Goal: Task Accomplishment & Management: Use online tool/utility

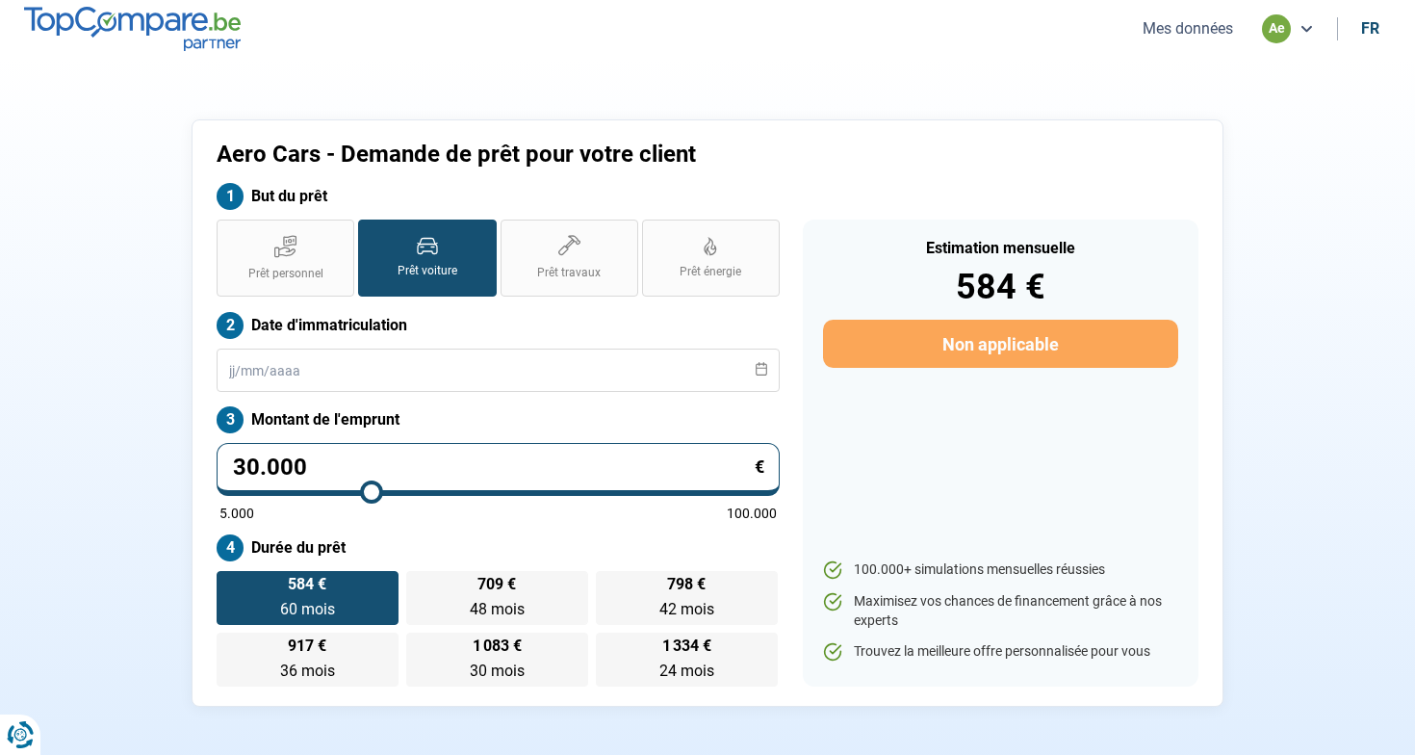
click at [383, 468] on input "30.000" at bounding box center [498, 469] width 563 height 53
type input "3.000"
type input "5000"
type input "300"
type input "5000"
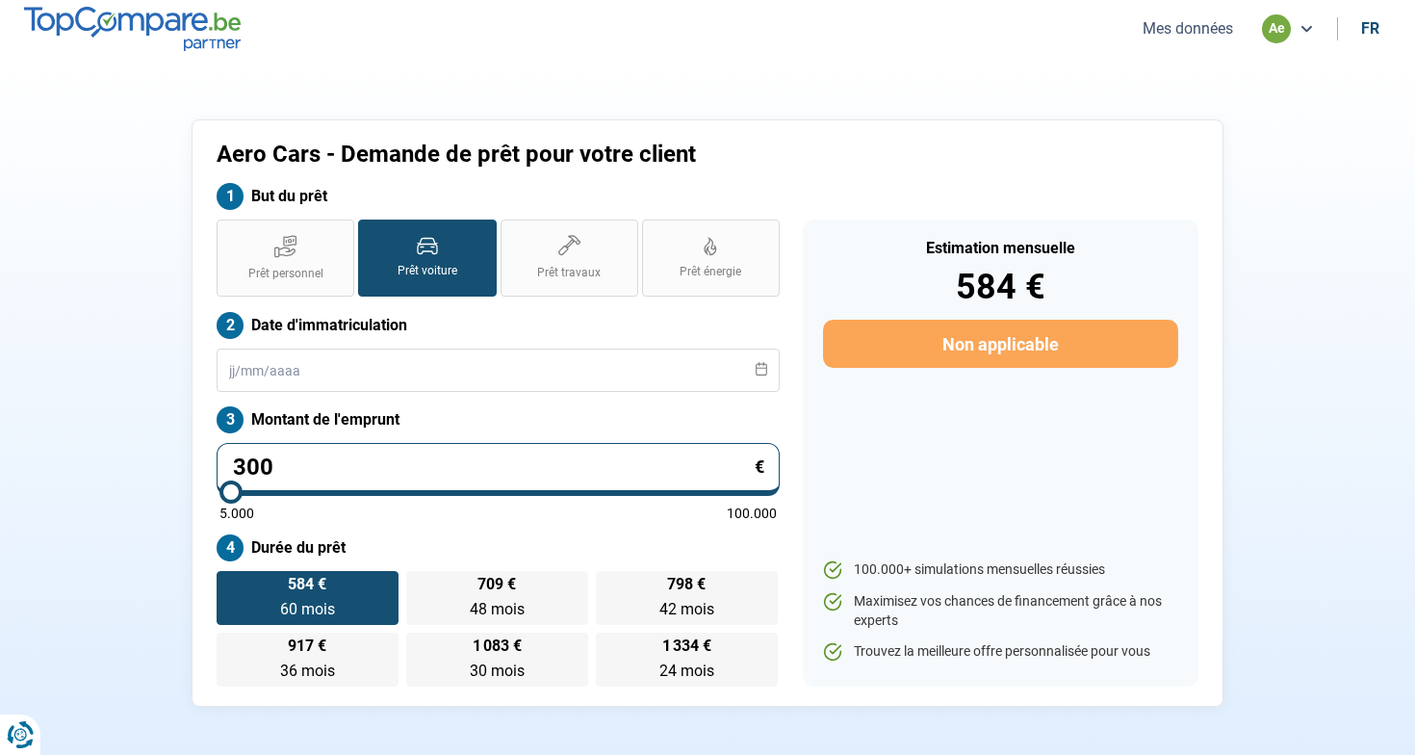
type input "30"
type input "5000"
type input "3"
type input "5000"
type input "0"
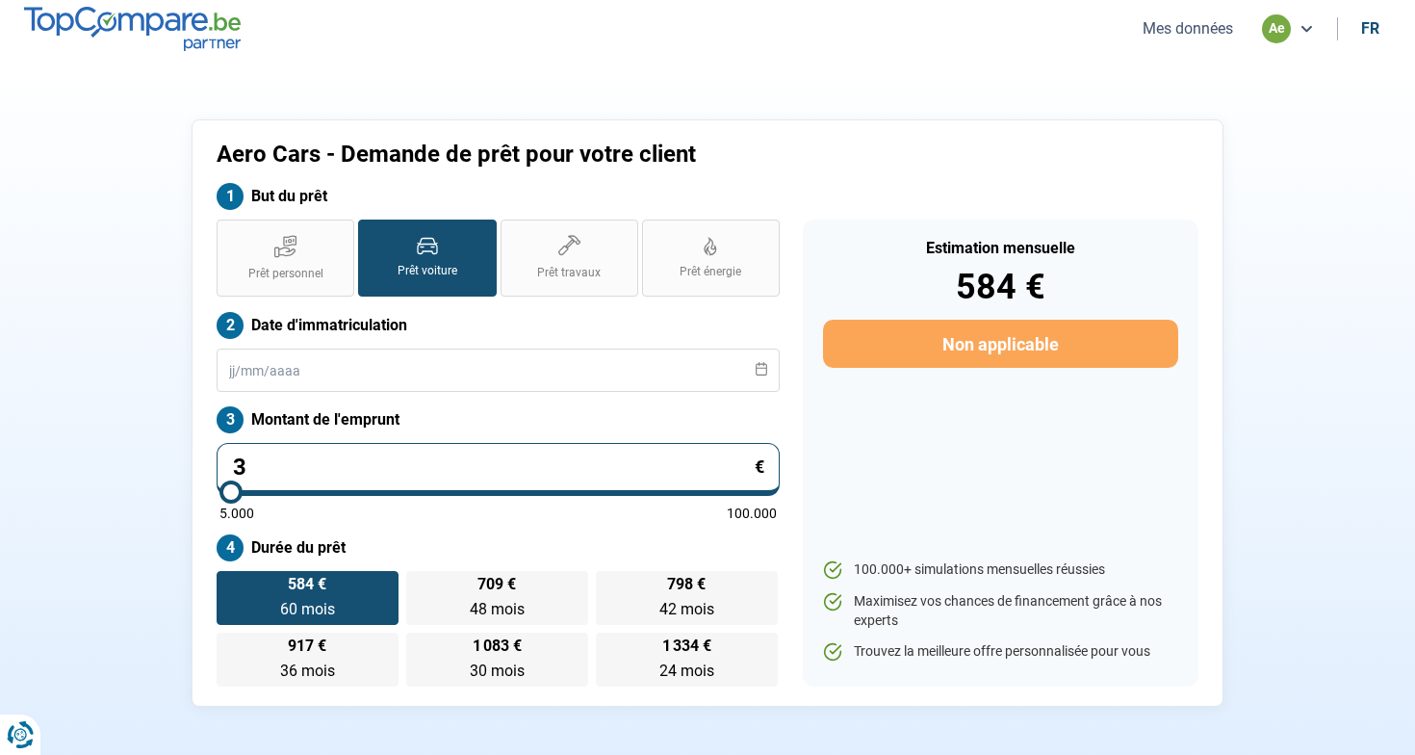
type input "5000"
type input "1"
type input "5000"
type input "15"
type input "5000"
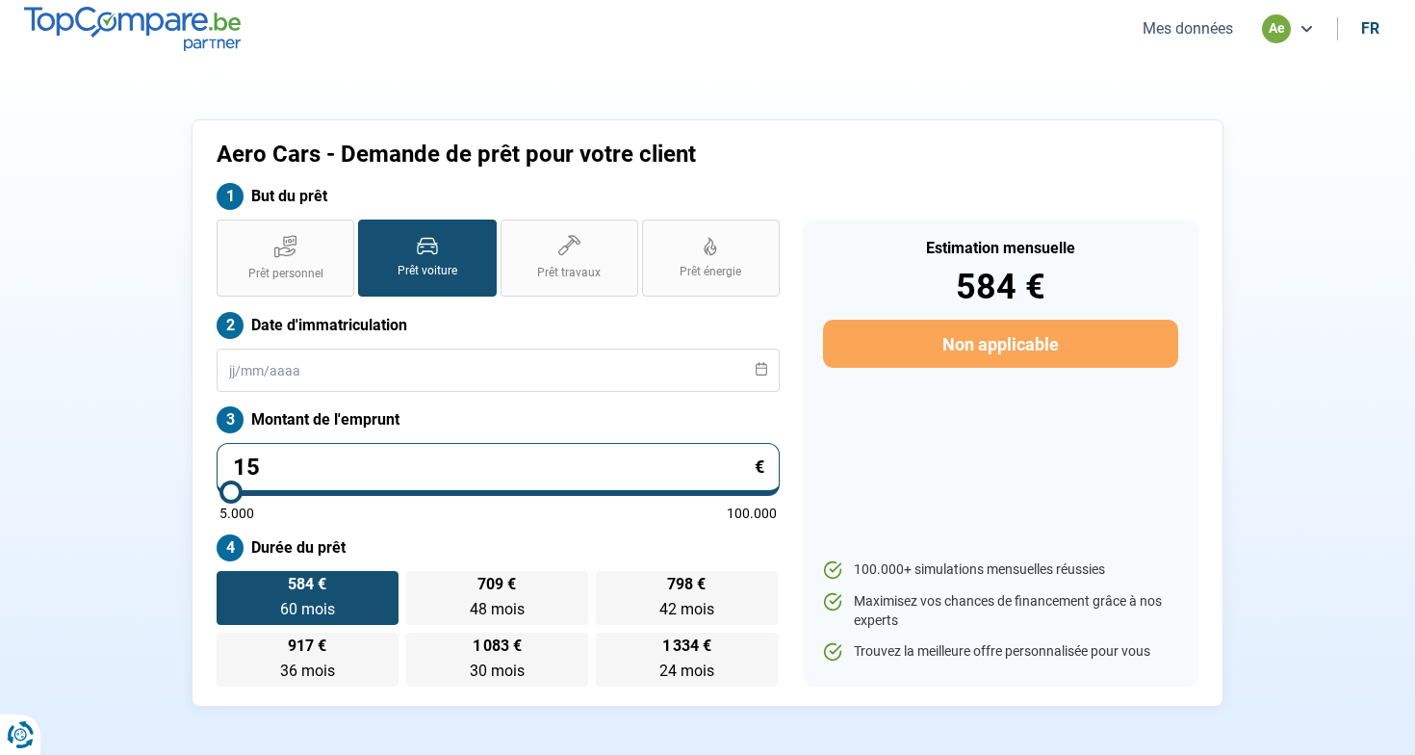
type input "150"
type input "5000"
type input "1.500"
type input "5000"
type input "15.000"
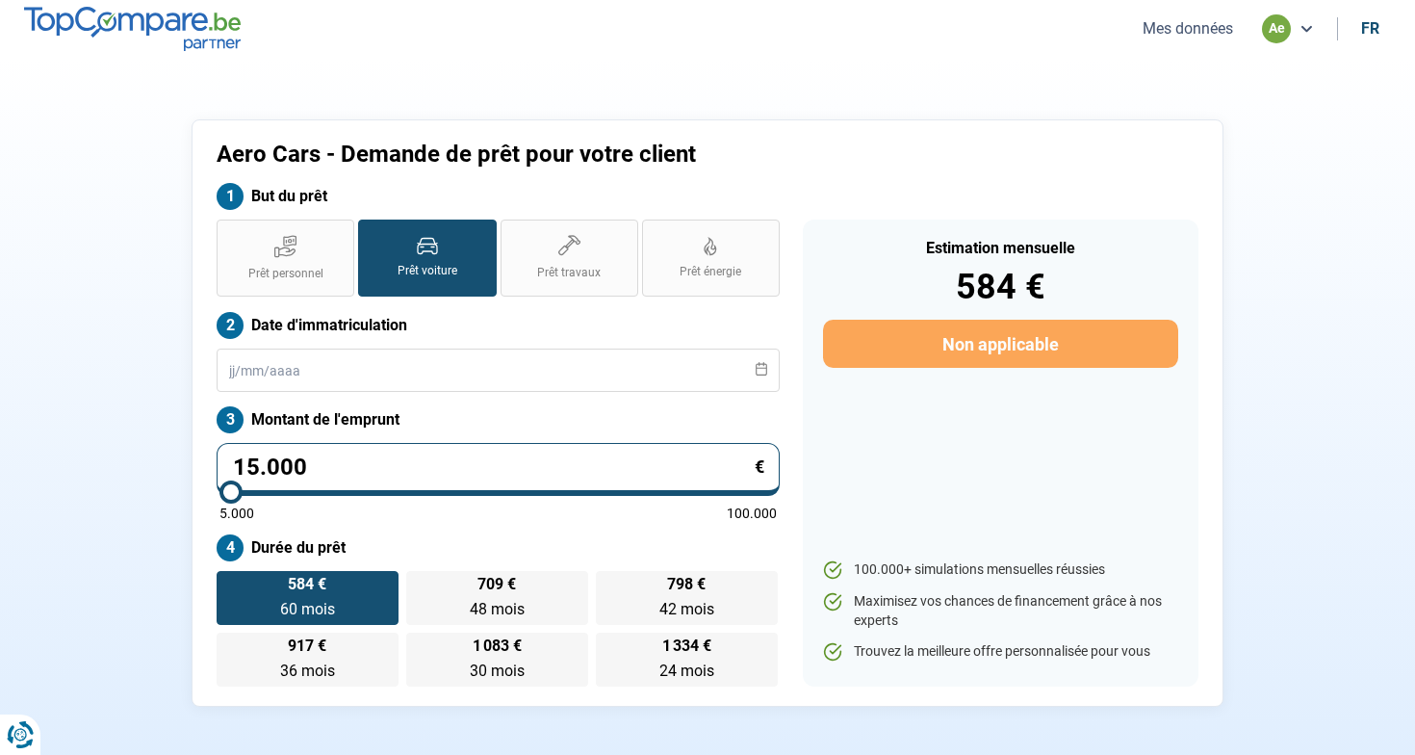
type input "15000"
click at [494, 604] on span "48 mois" at bounding box center [497, 609] width 55 height 18
click at [419, 584] on input "354 € 48 mois 48 mois" at bounding box center [412, 577] width 13 height 13
radio input "true"
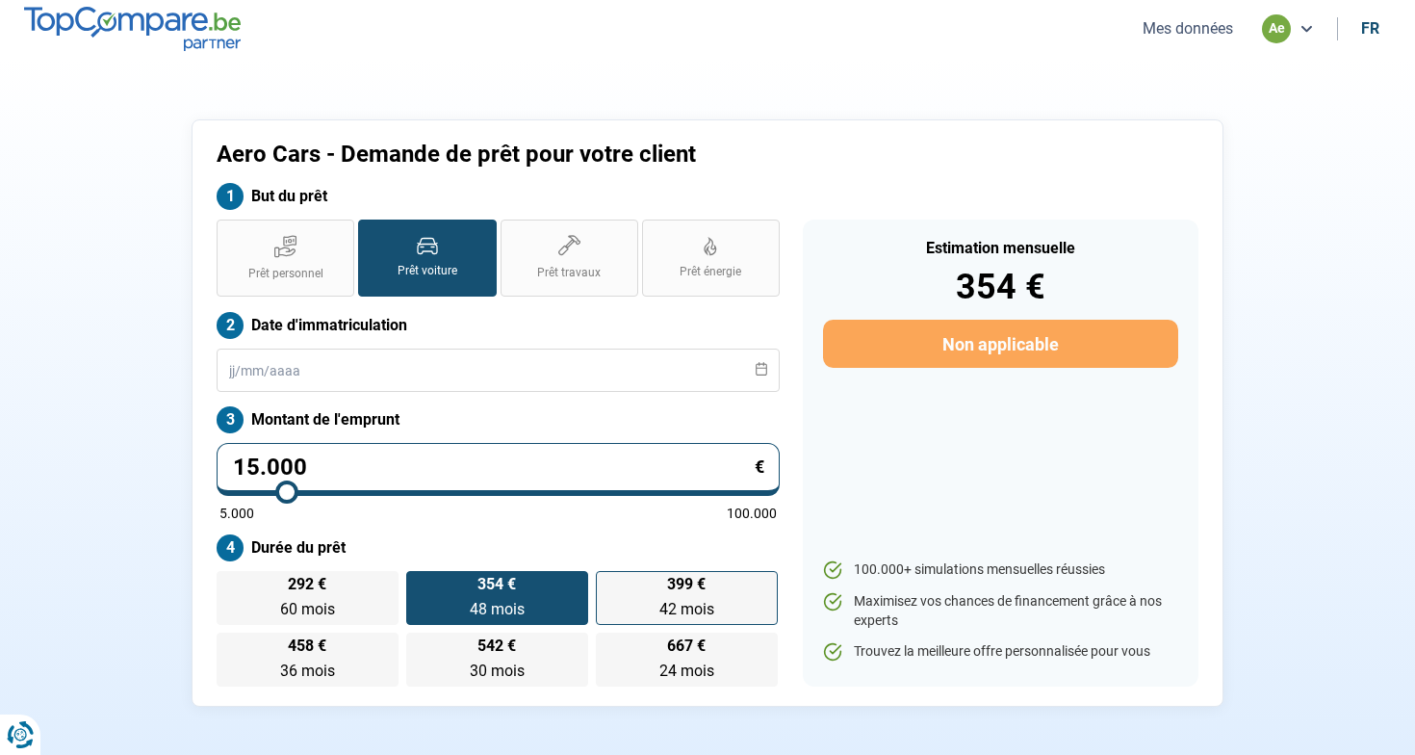
click at [647, 597] on label "399 € 42 mois 42 mois" at bounding box center [687, 598] width 182 height 54
click at [609, 584] on input "399 € 42 mois 42 mois" at bounding box center [602, 577] width 13 height 13
radio input "true"
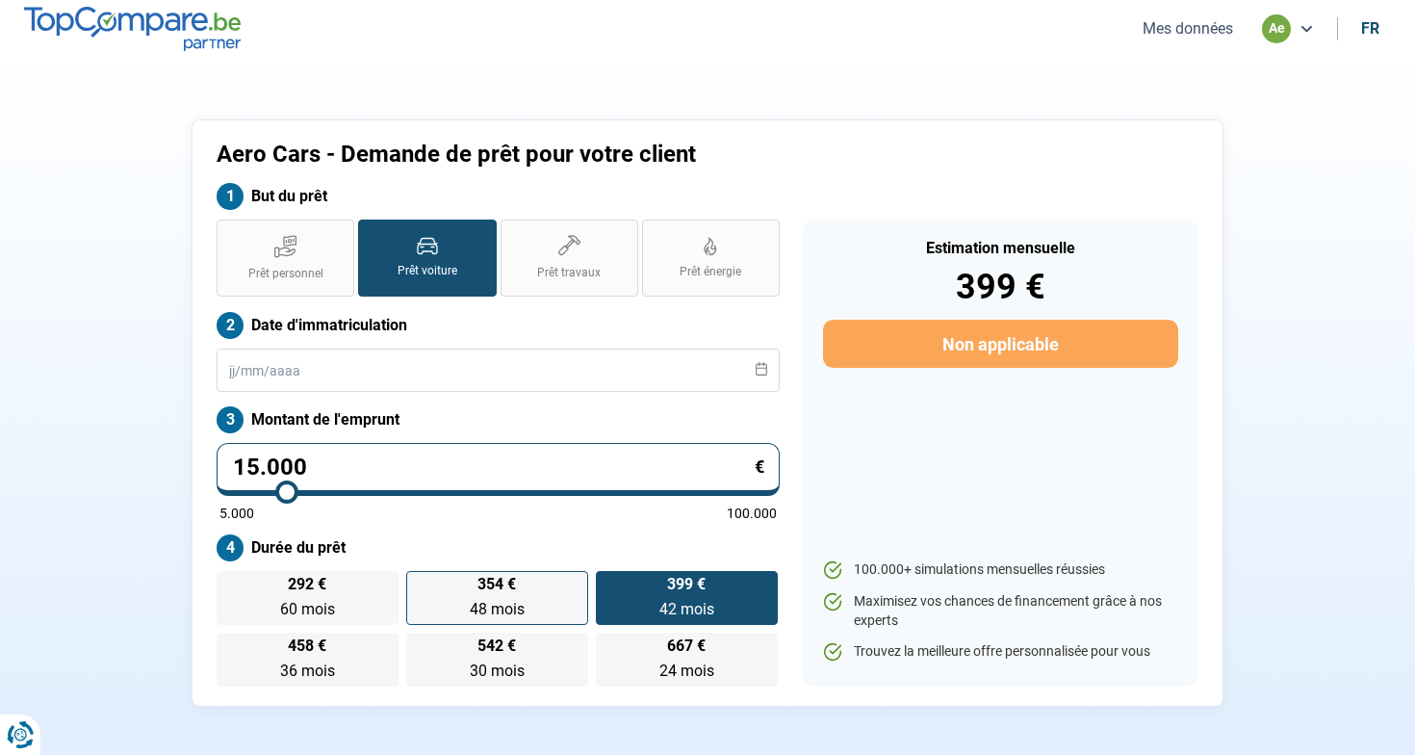
click at [467, 594] on label "354 € 48 mois 48 mois" at bounding box center [497, 598] width 182 height 54
click at [419, 584] on input "354 € 48 mois 48 mois" at bounding box center [412, 577] width 13 height 13
radio input "true"
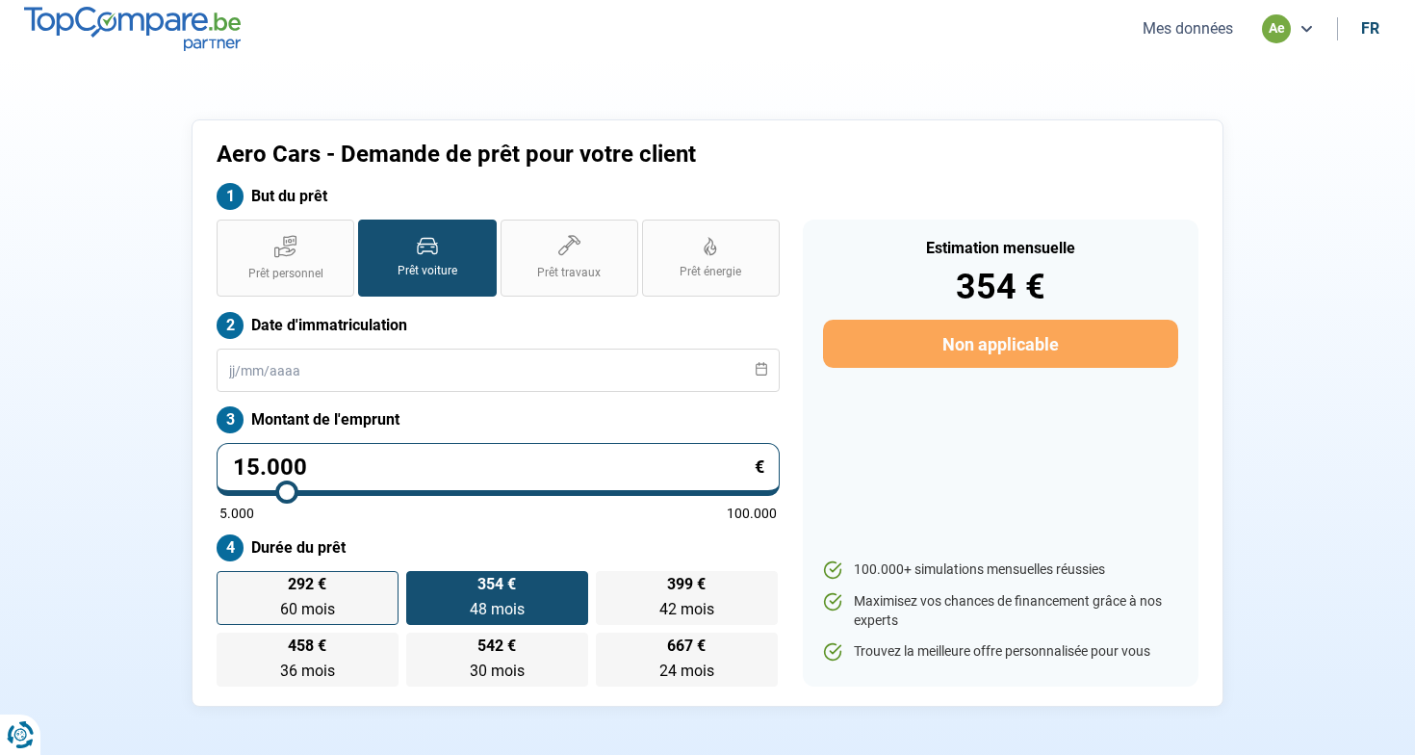
click at [330, 592] on label "292 € 60 mois 60 mois" at bounding box center [308, 598] width 182 height 54
click at [229, 584] on input "292 € 60 mois 60 mois" at bounding box center [223, 577] width 13 height 13
radio input "true"
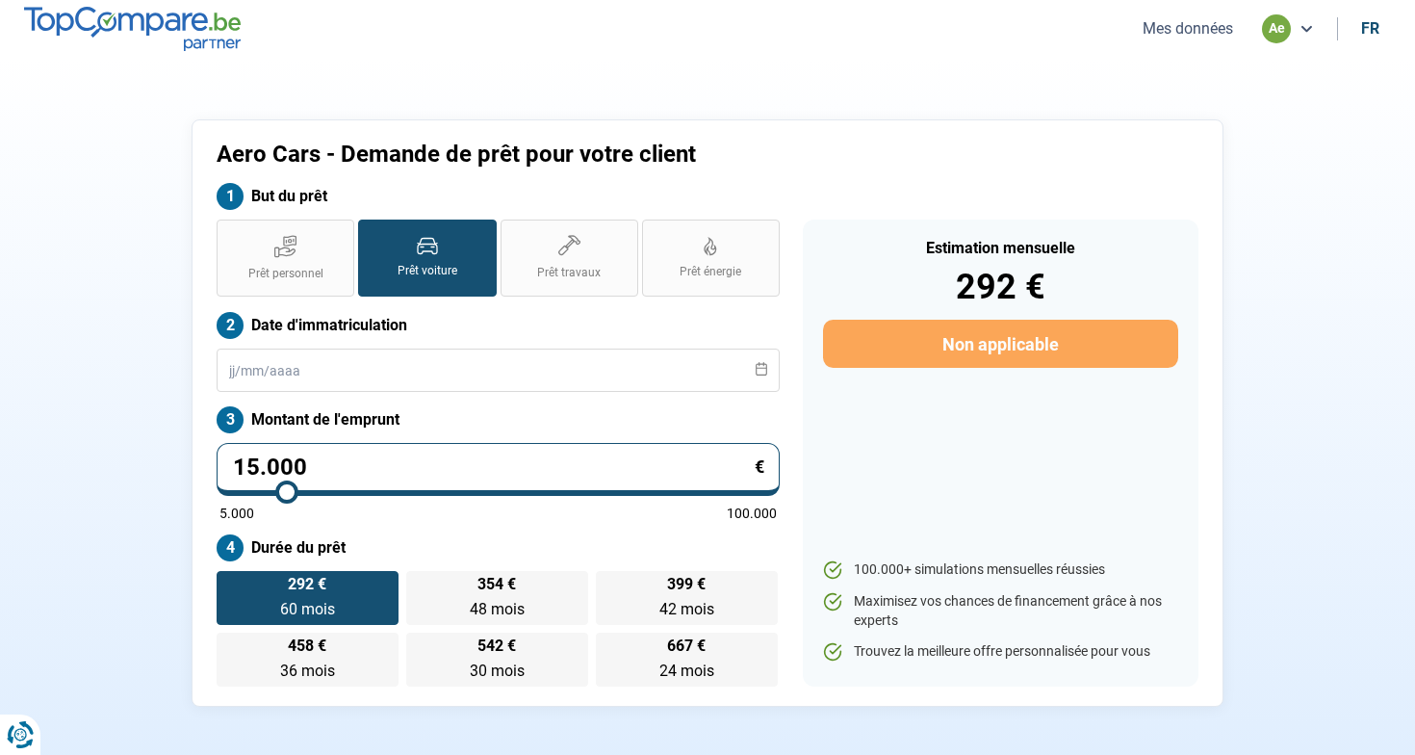
click at [481, 474] on input "15.000" at bounding box center [498, 469] width 563 height 53
type input "1.500"
type input "5000"
type input "150"
type input "5000"
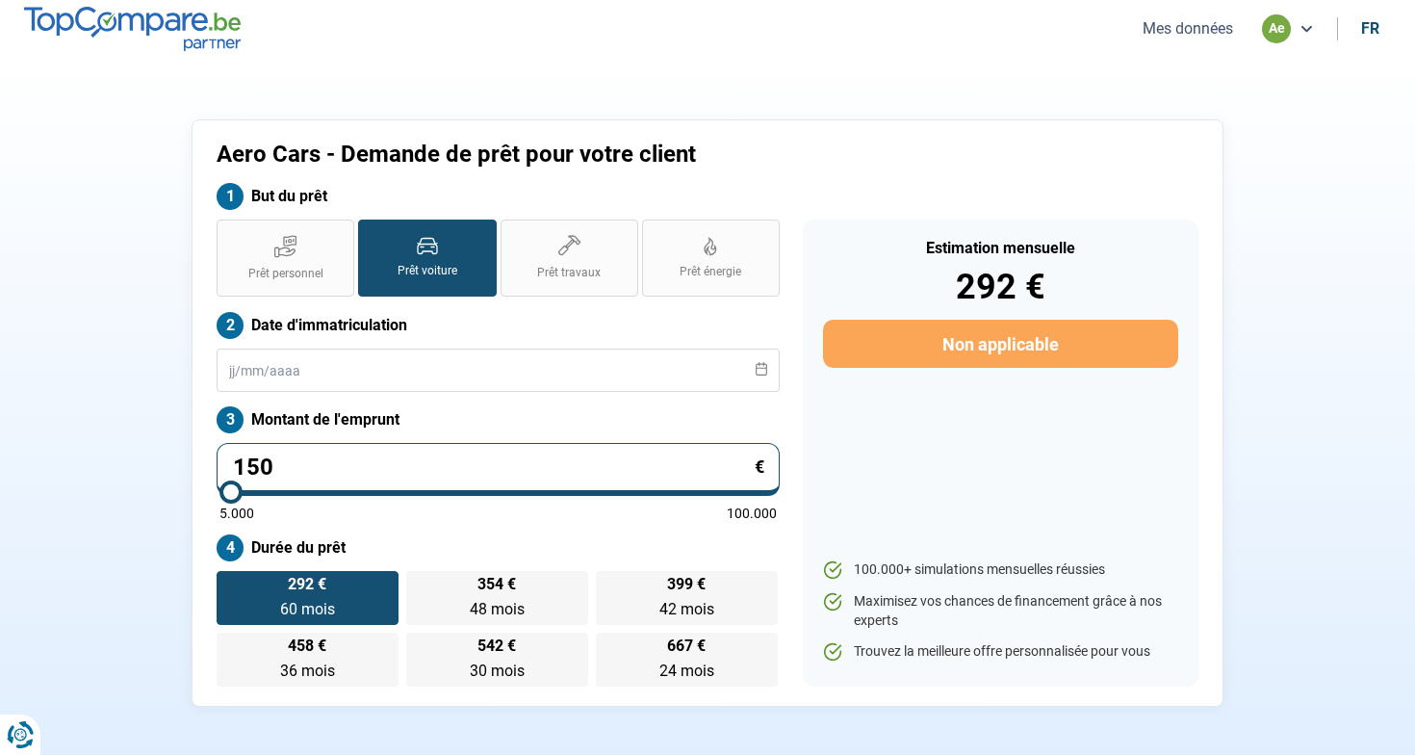
type input "15"
type input "5000"
type input "1"
type input "5000"
type input "0"
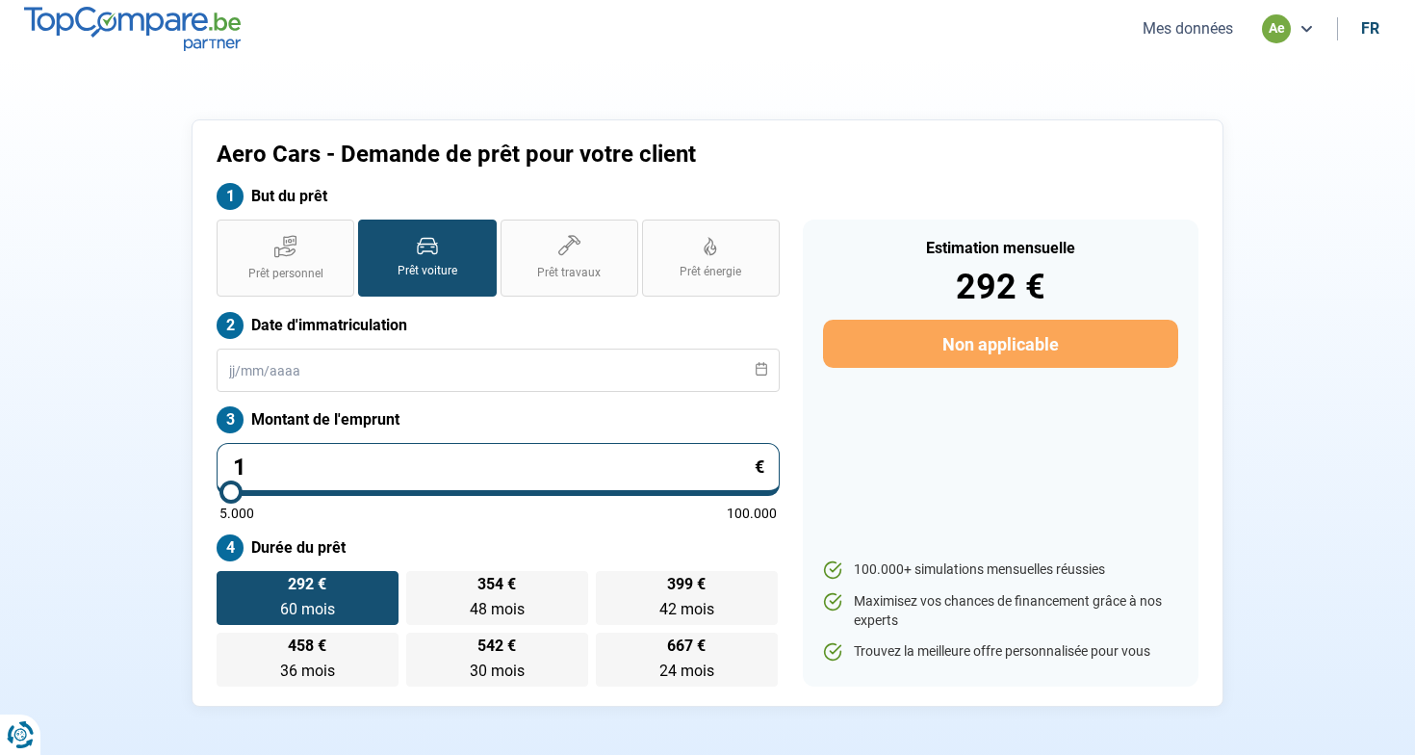
type input "5000"
type input "1"
type input "5000"
type input "10"
type input "5000"
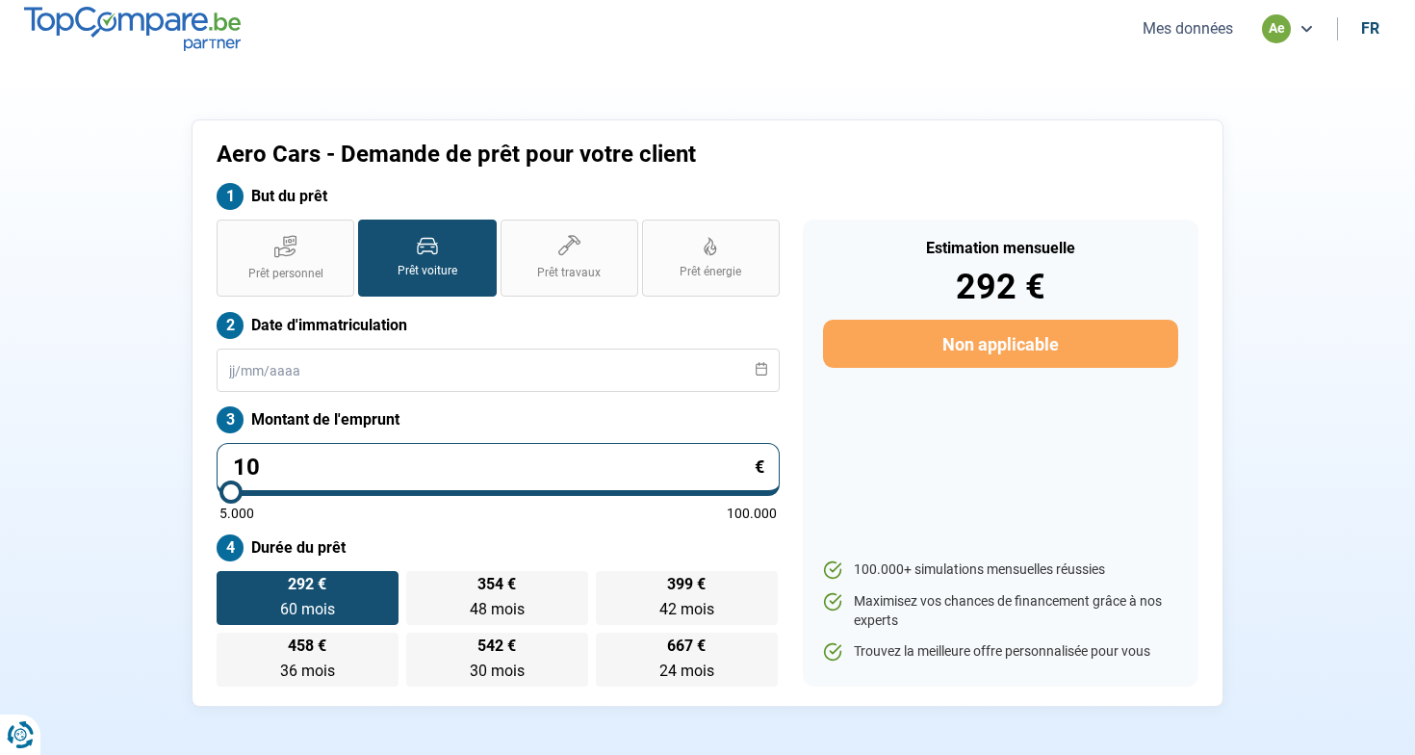
type input "100"
type input "5000"
type input "1.000"
type input "5000"
type input "10.000"
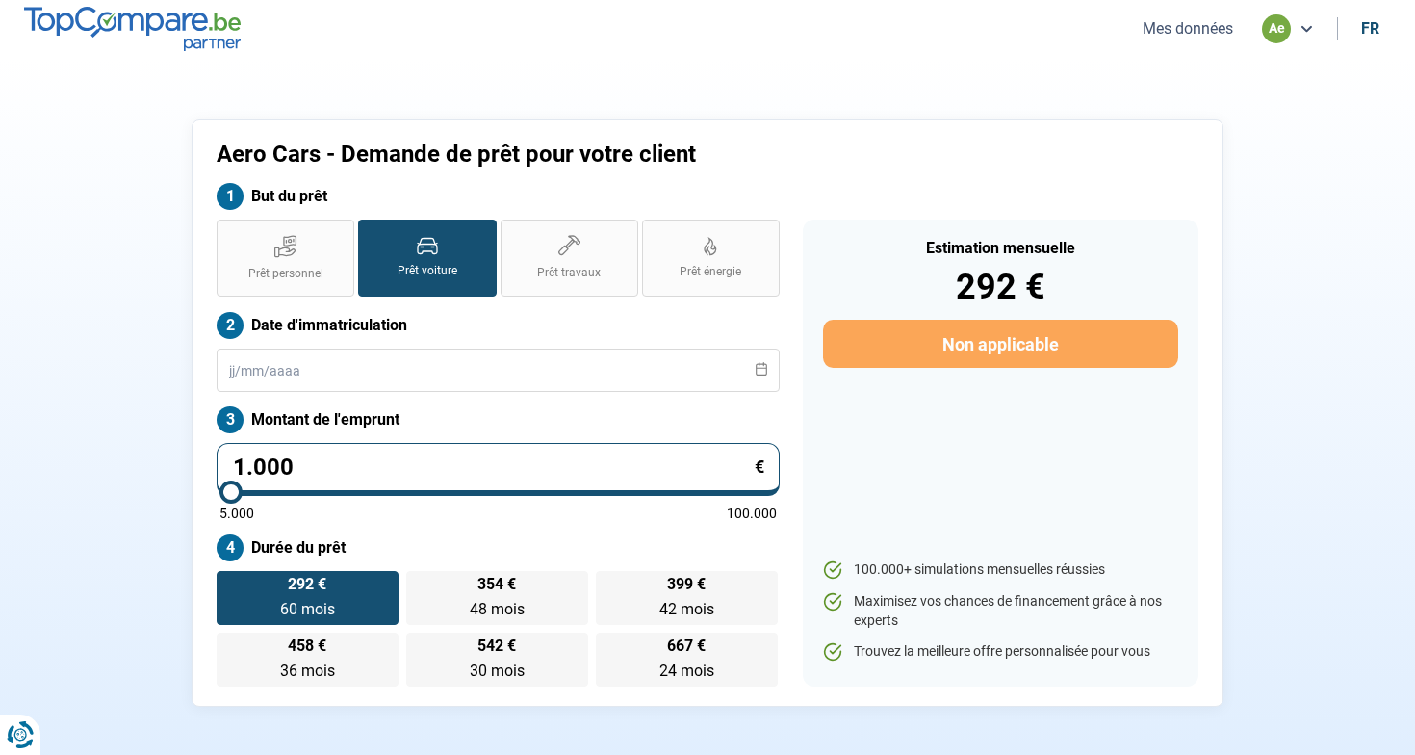
type input "10000"
radio input "true"
click at [645, 474] on input "10.000" at bounding box center [498, 469] width 563 height 53
type input "1.000"
type input "5000"
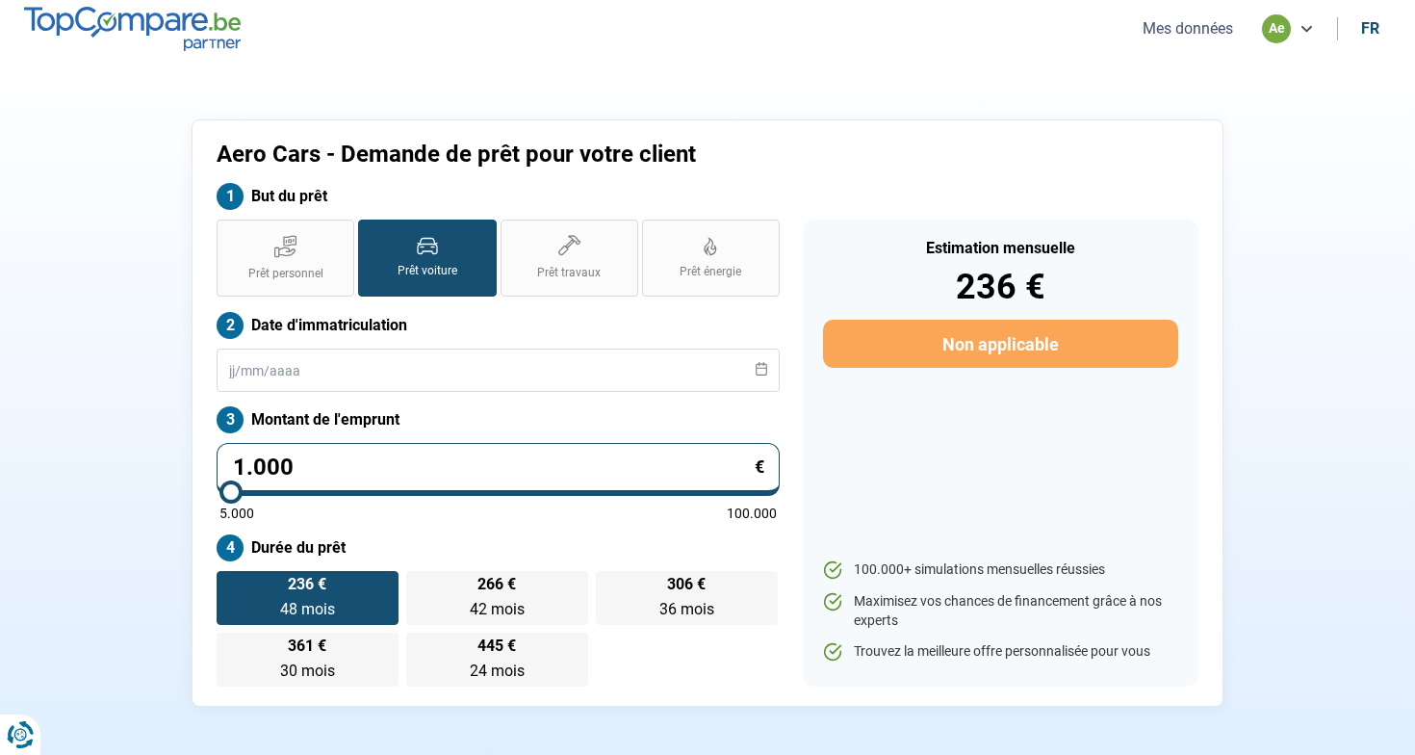
type input "100"
type input "5000"
type input "10"
type input "5000"
type input "1"
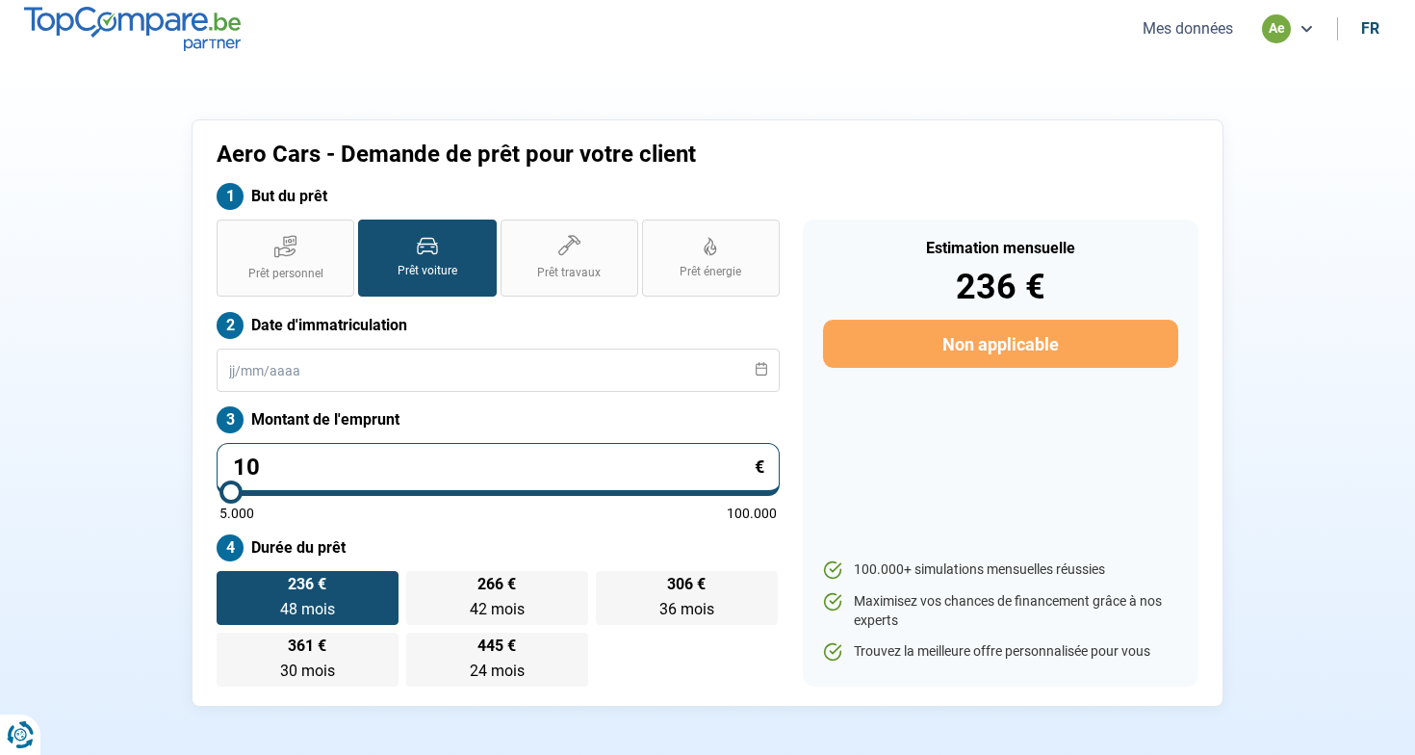
type input "5000"
type input "0"
type input "5000"
type input "1"
type input "5000"
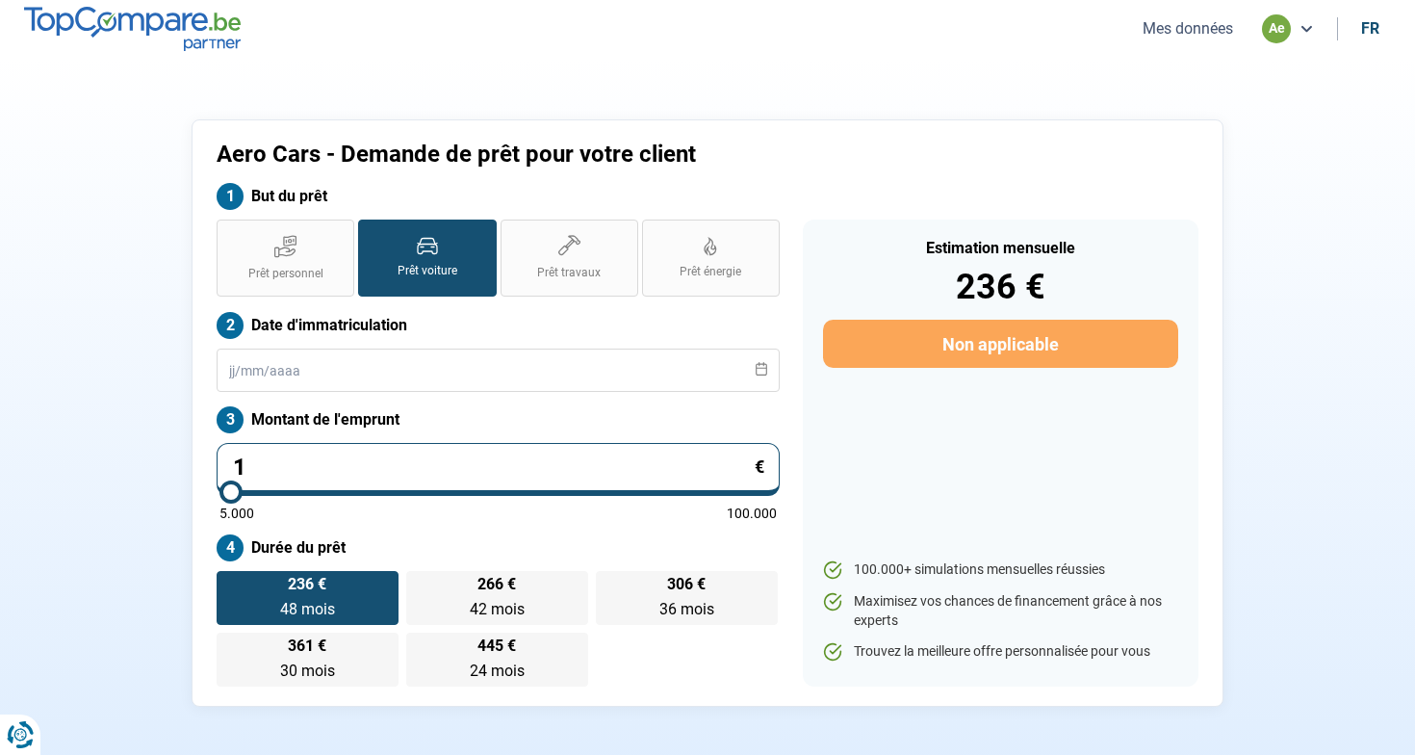
type input "0"
type input "5000"
type input "1"
type input "5000"
type input "10"
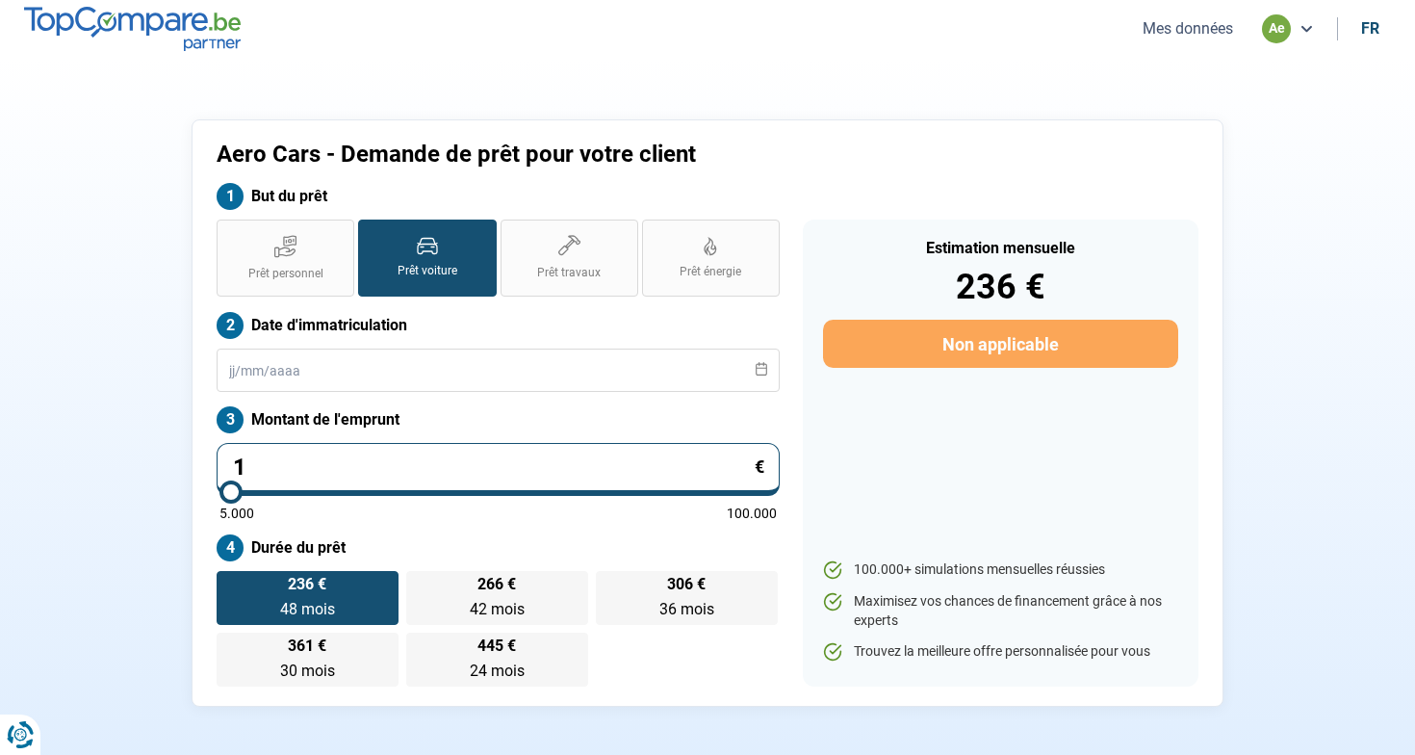
type input "5000"
type input "107"
type input "5000"
type input "1.070"
type input "5000"
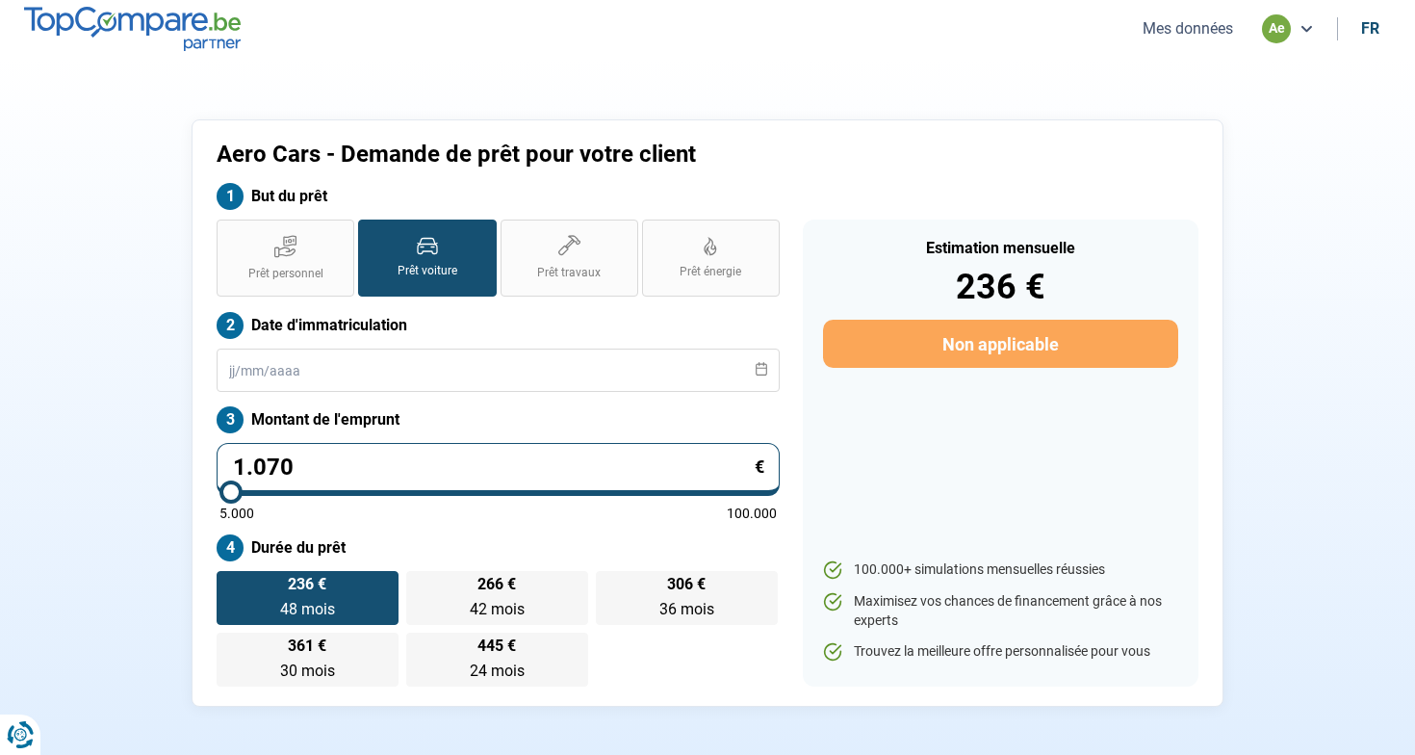
type input "10.700"
type input "10750"
type input "107.000"
type input "100000"
type input "10.700"
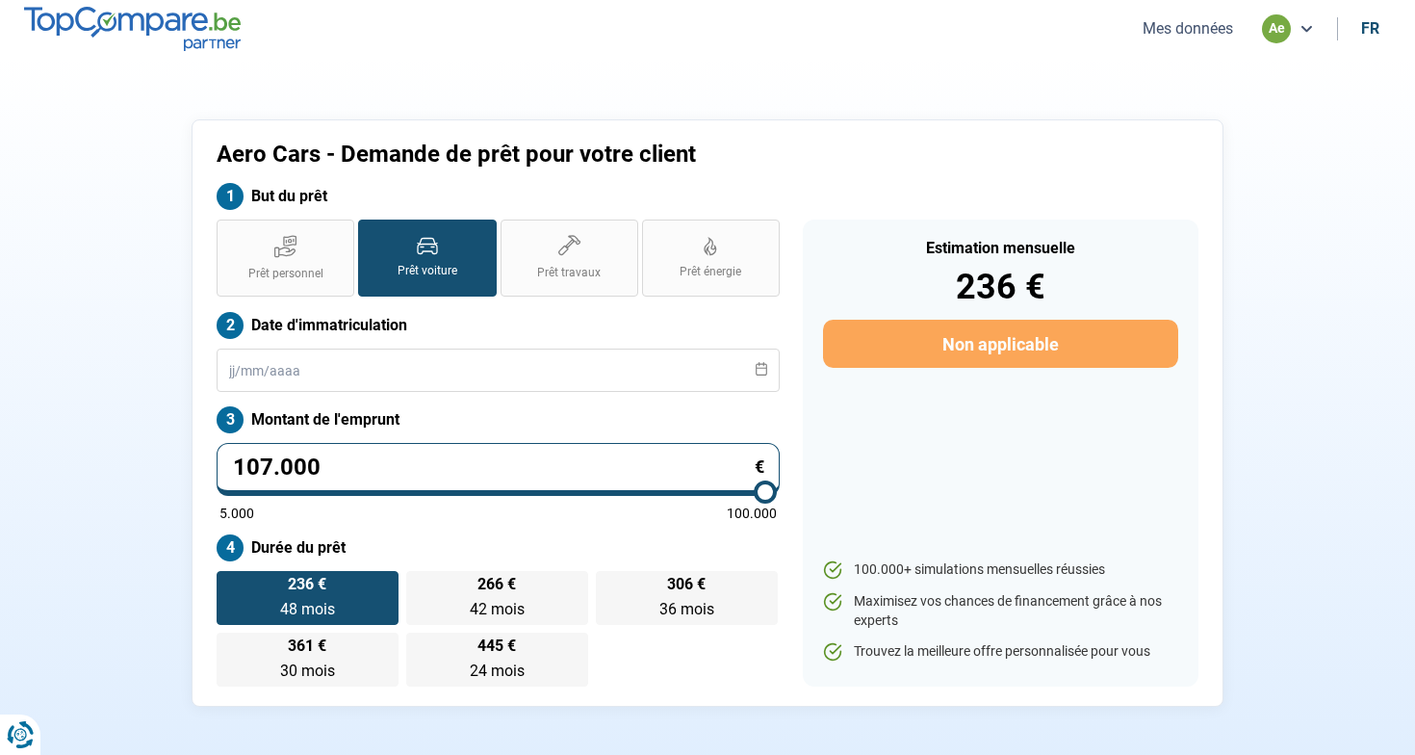
type input "10750"
type input "1.070"
type input "5000"
type input "107"
type input "5000"
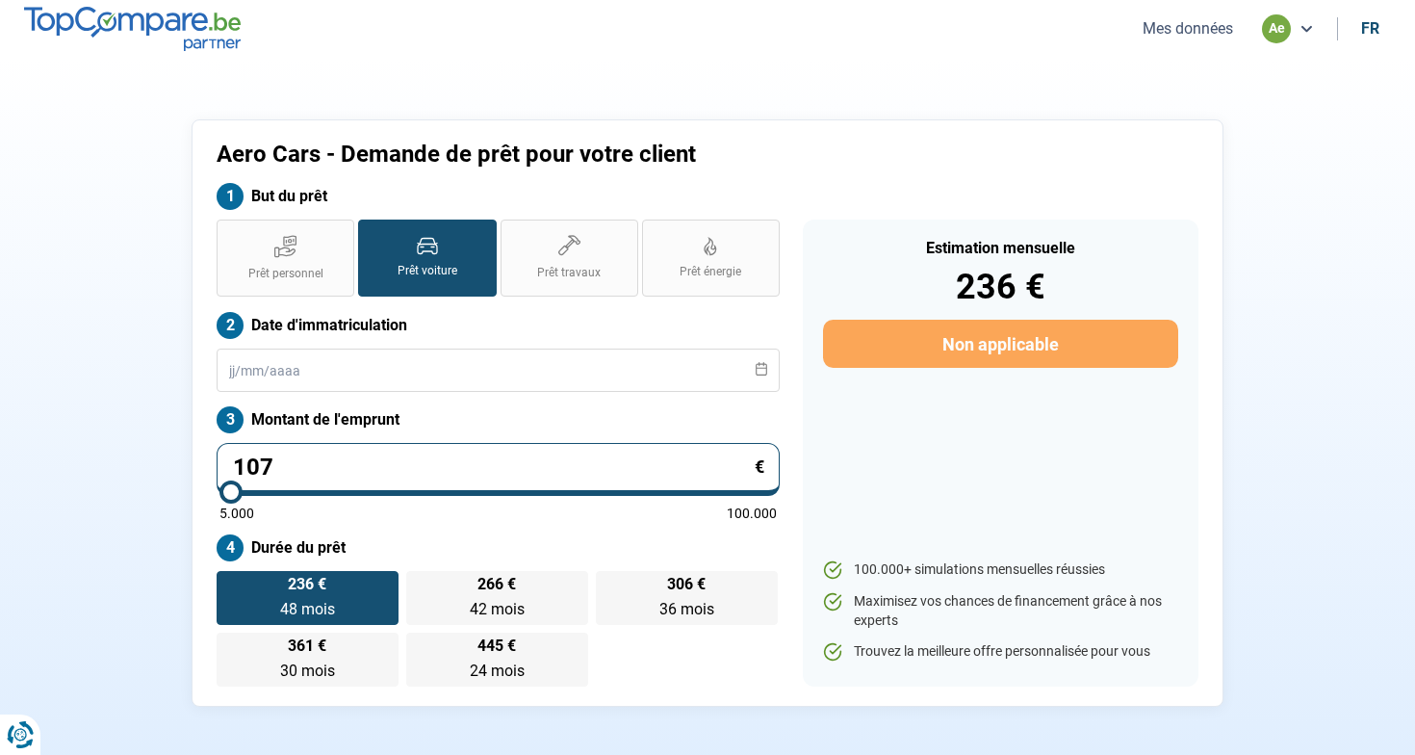
type input "1.075"
type input "5000"
type input "10.750"
type input "10750"
type input "107.500"
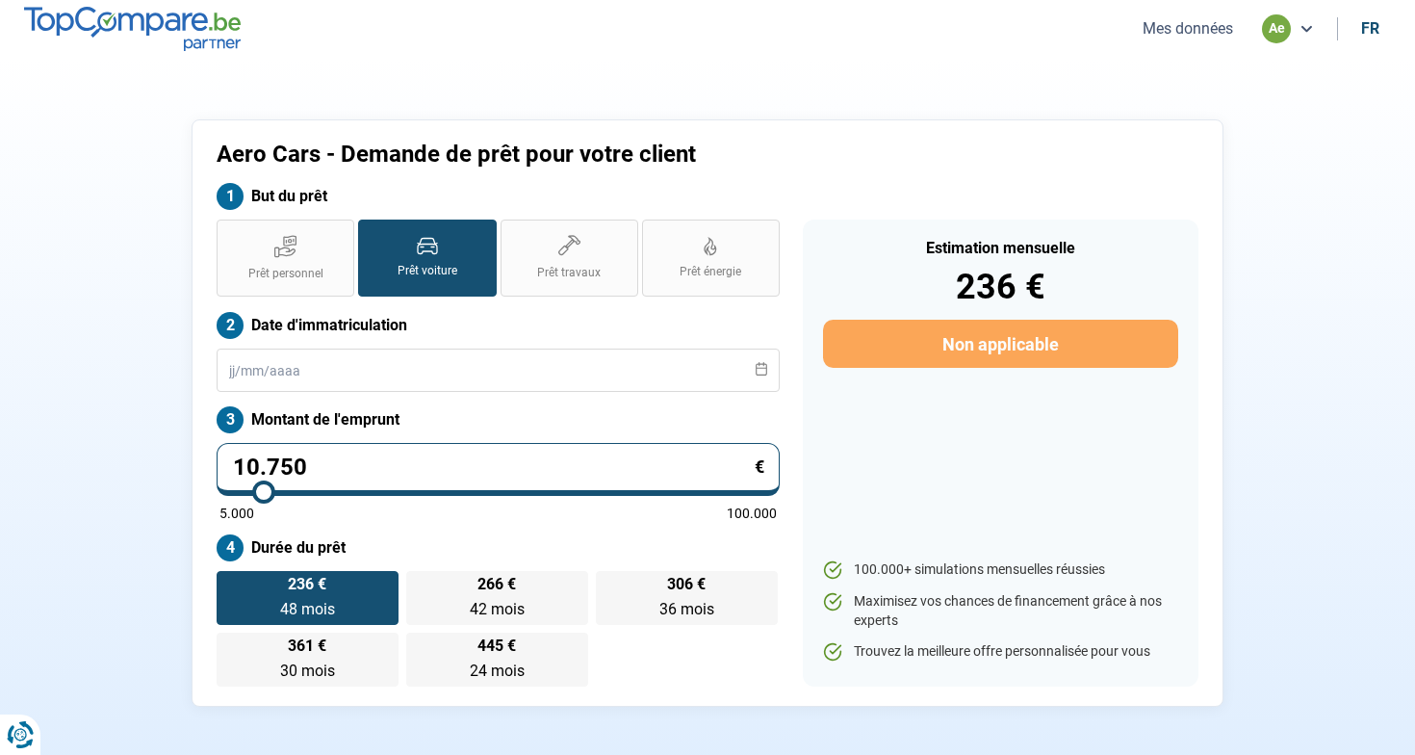
type input "100000"
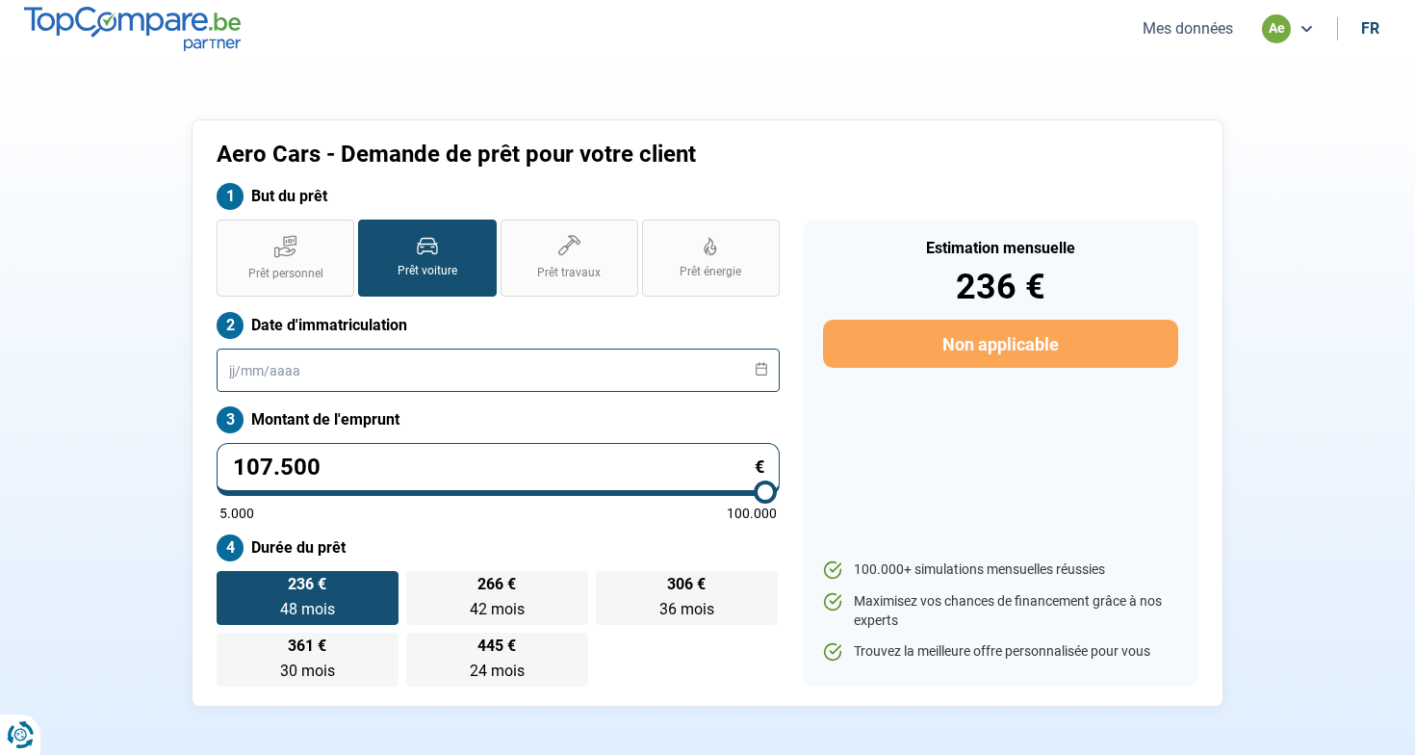
type input "100.000"
type input "100000"
radio input "false"
click at [501, 378] on input "text" at bounding box center [498, 370] width 563 height 43
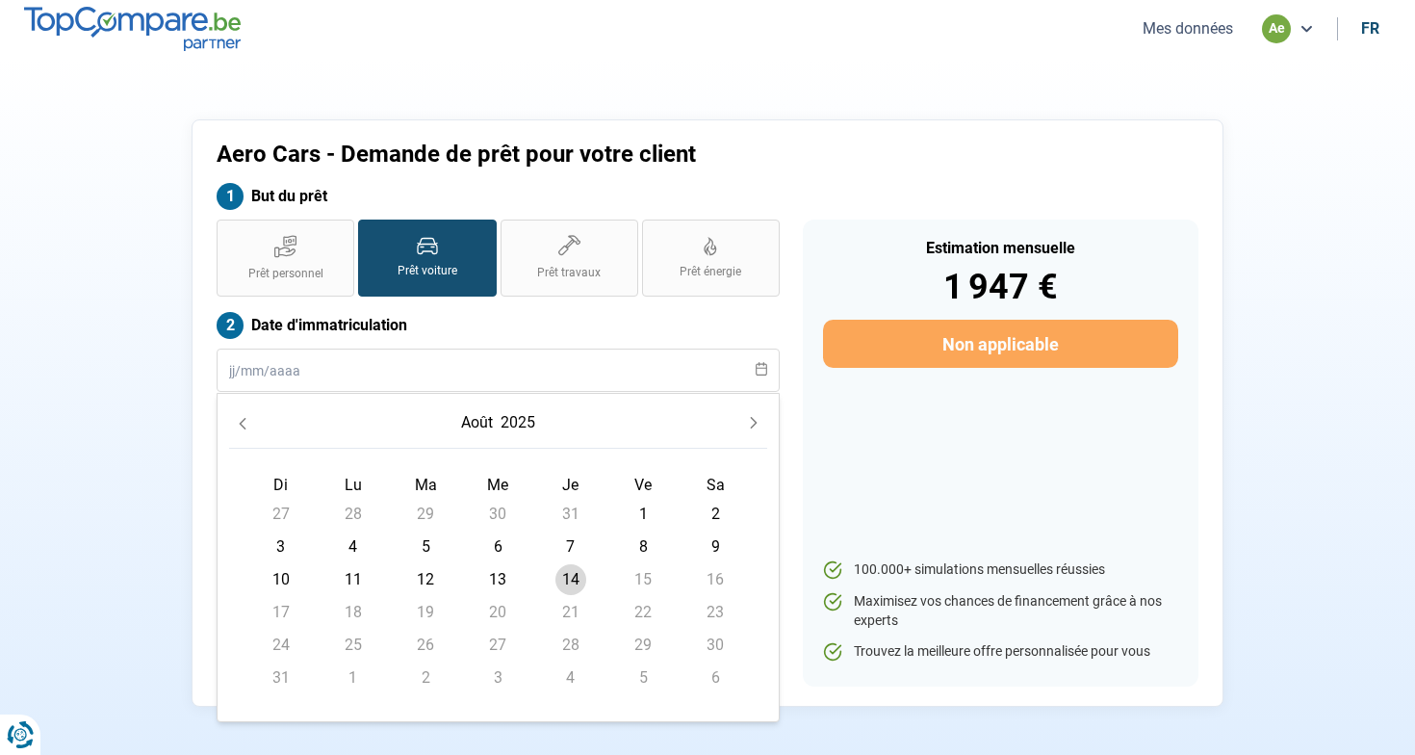
click at [646, 511] on span "1" at bounding box center [643, 514] width 31 height 31
type input "[DATE]"
radio input "false"
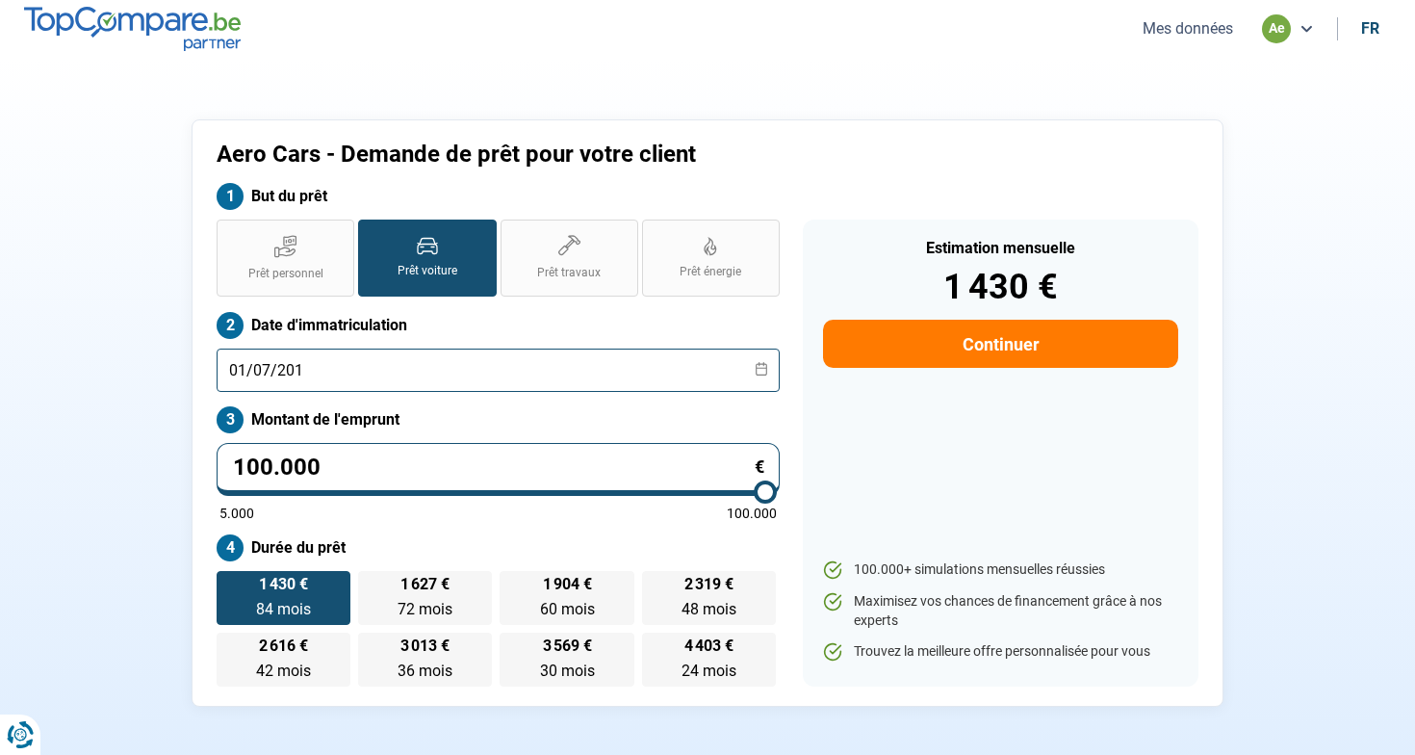
type input "[DATE]"
radio input "true"
